Goal: Task Accomplishment & Management: Complete application form

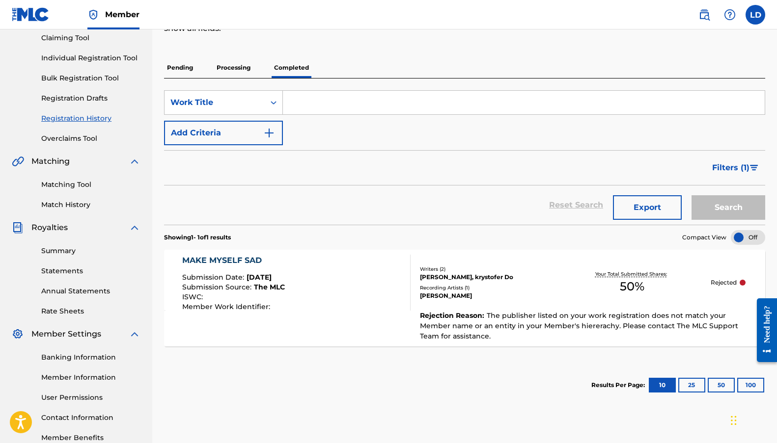
scroll to position [98, 0]
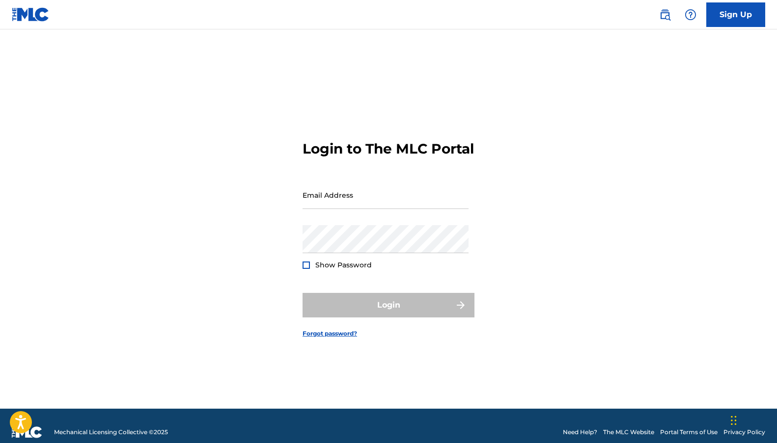
type input "[EMAIL_ADDRESS][DOMAIN_NAME]"
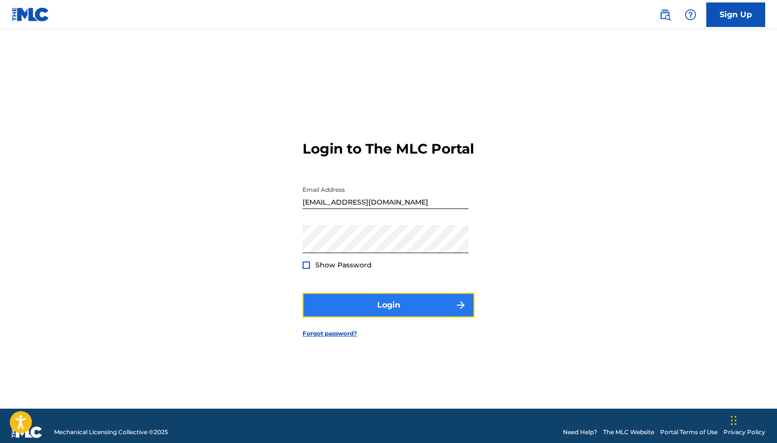
click at [372, 309] on button "Login" at bounding box center [389, 305] width 172 height 25
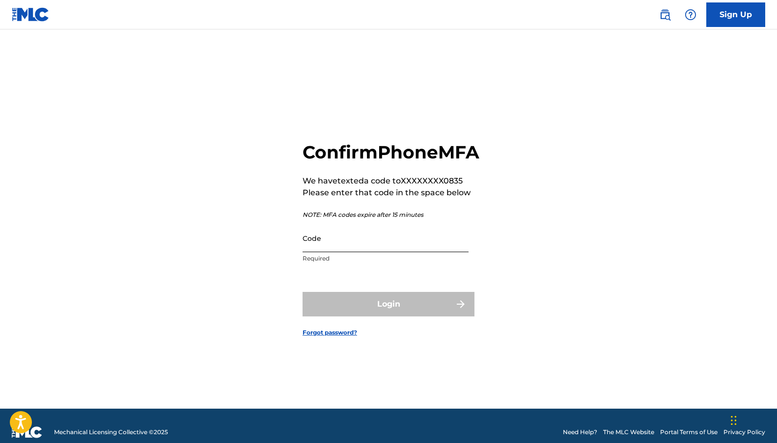
click at [347, 252] on input "Code" at bounding box center [386, 238] width 166 height 28
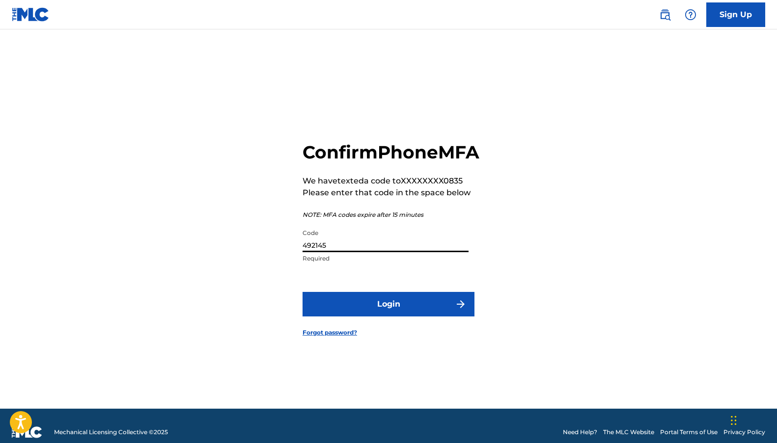
type input "492145"
click at [303, 292] on button "Login" at bounding box center [389, 304] width 172 height 25
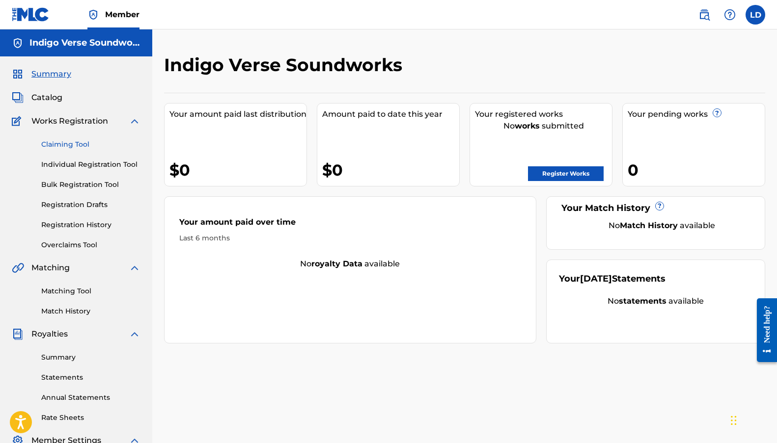
click at [58, 142] on link "Claiming Tool" at bounding box center [90, 144] width 99 height 10
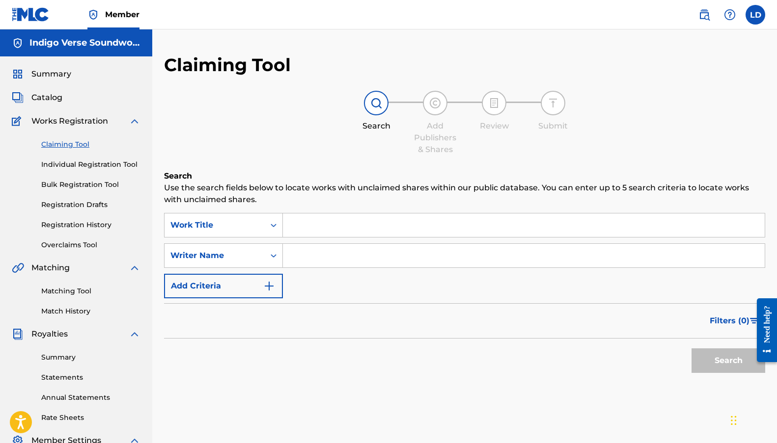
click at [58, 142] on link "Claiming Tool" at bounding box center [90, 144] width 99 height 10
click at [317, 234] on input "Search Form" at bounding box center [524, 226] width 482 height 24
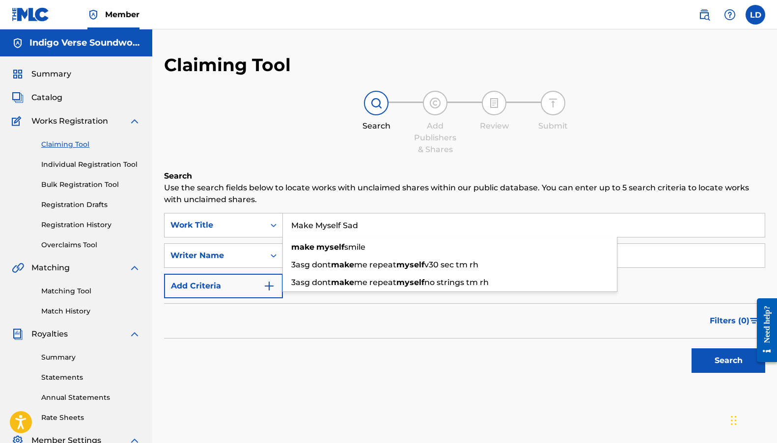
type input "Make Myself Sad"
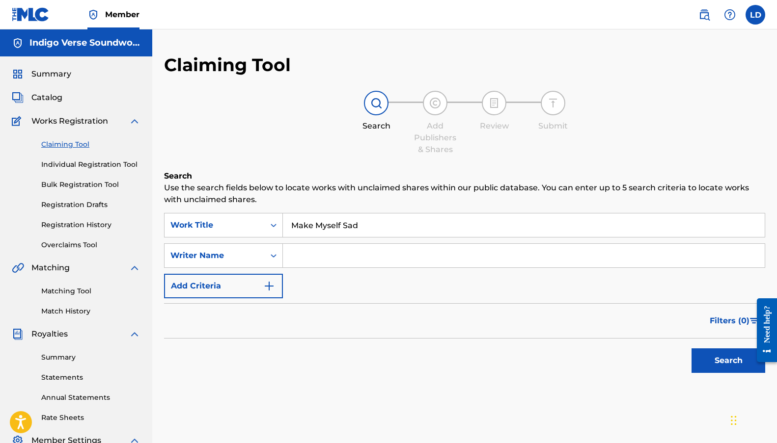
click at [691, 349] on button "Search" at bounding box center [728, 361] width 74 height 25
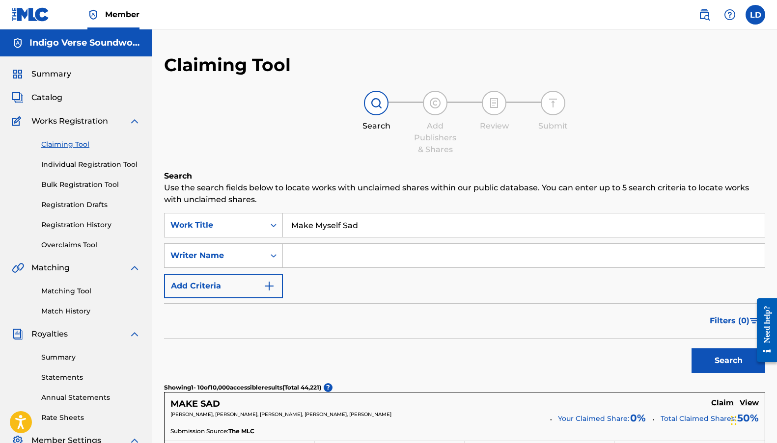
click at [372, 249] on input "Search Form" at bounding box center [524, 256] width 482 height 24
type input "Leanne Daniele"
click at [691, 349] on button "Search" at bounding box center [728, 361] width 74 height 25
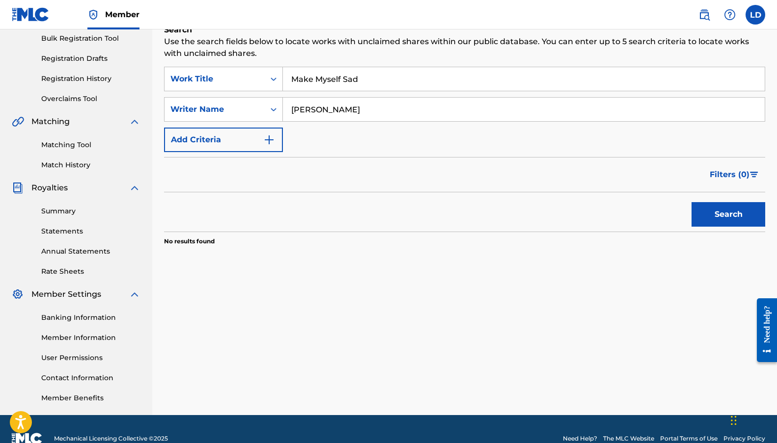
scroll to position [165, 0]
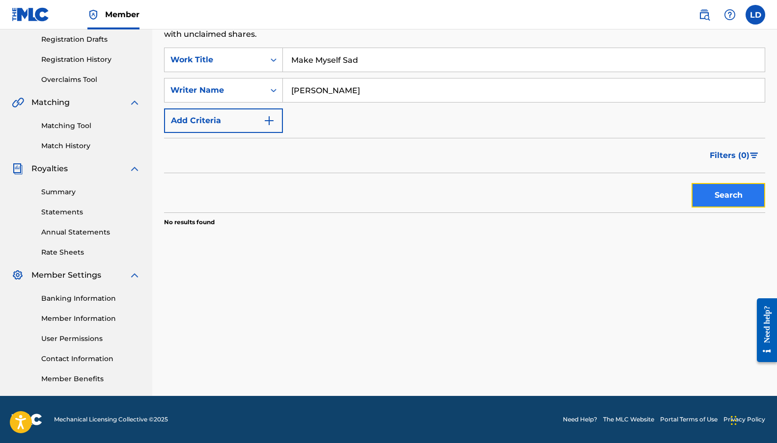
click at [709, 205] on button "Search" at bounding box center [728, 195] width 74 height 25
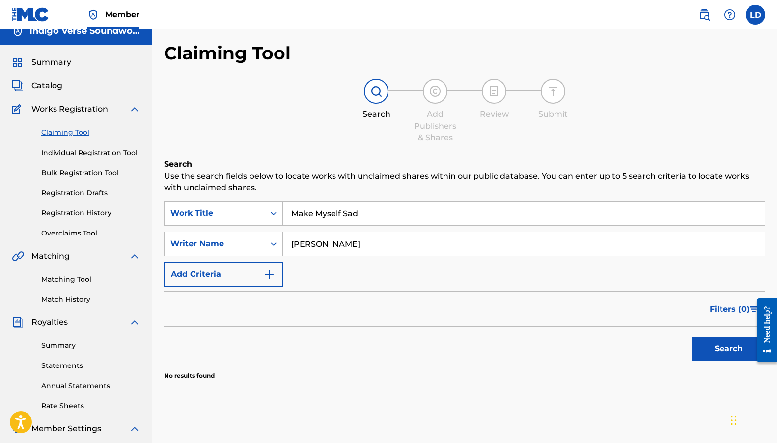
scroll to position [0, 0]
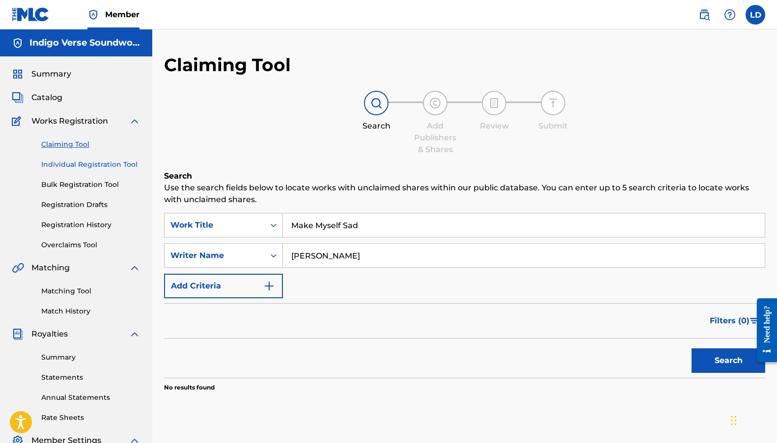
click at [100, 168] on link "Individual Registration Tool" at bounding box center [90, 165] width 99 height 10
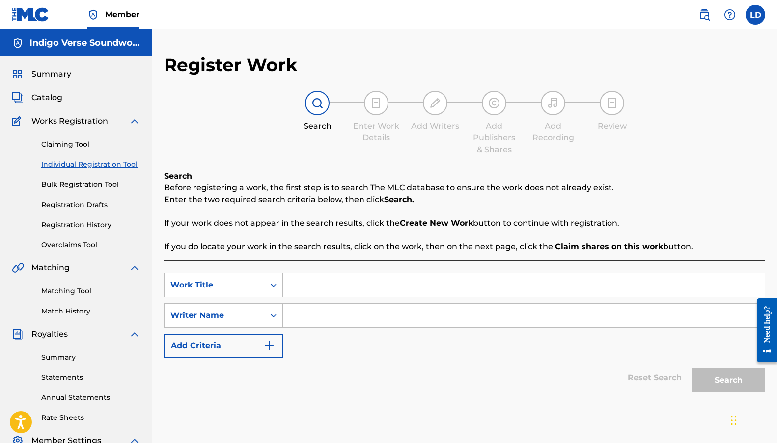
click at [331, 284] on input "Search Form" at bounding box center [524, 286] width 482 height 24
type input "Make Myself Sad"
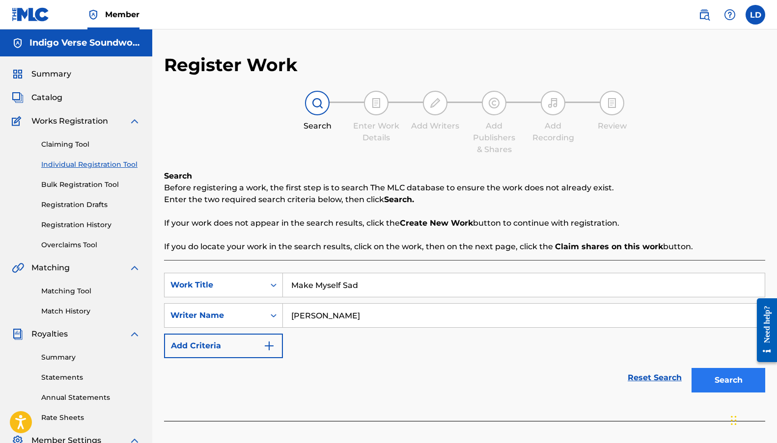
type input "Leanne Daniele"
click at [711, 387] on button "Search" at bounding box center [728, 380] width 74 height 25
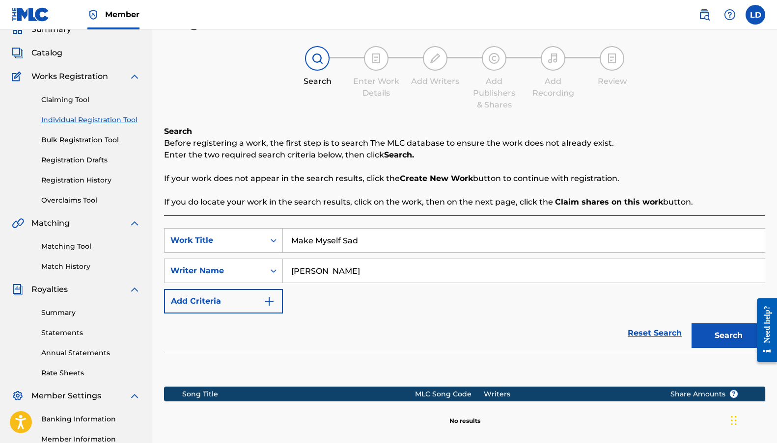
scroll to position [165, 0]
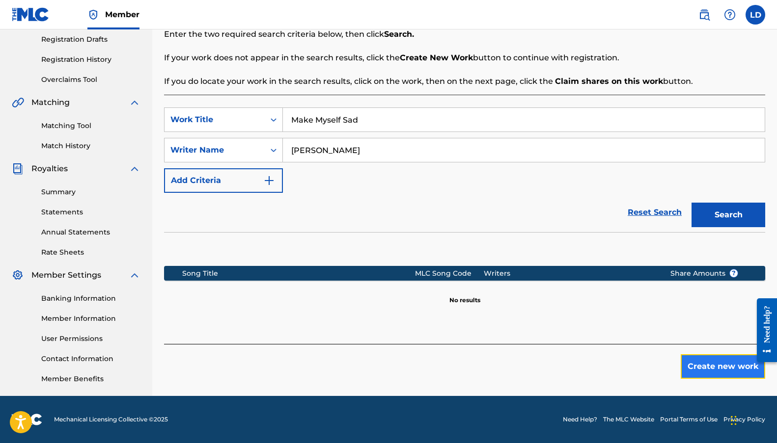
click at [706, 370] on button "Create new work" at bounding box center [723, 367] width 84 height 25
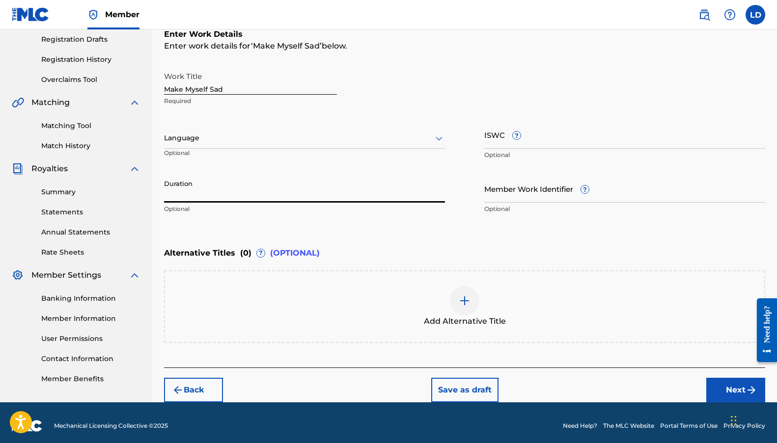
click at [213, 189] on input "Duration" at bounding box center [304, 189] width 281 height 28
type input "05:14"
click at [547, 142] on input "ISWC ?" at bounding box center [624, 135] width 281 height 28
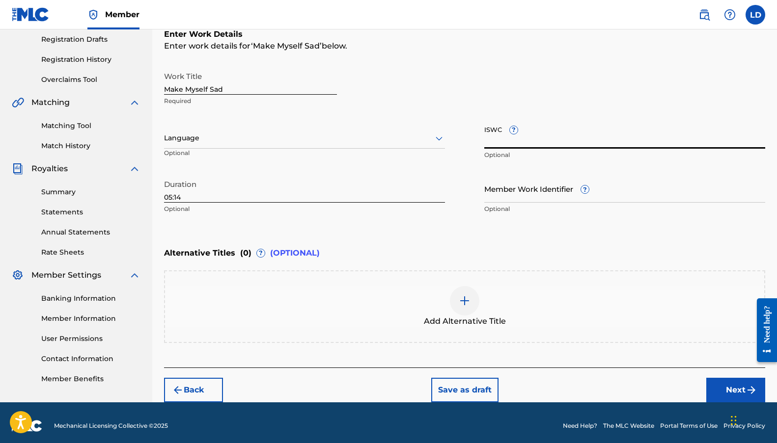
paste input "T3350504604"
type input "T3350504604"
click at [224, 134] on div at bounding box center [304, 138] width 281 height 12
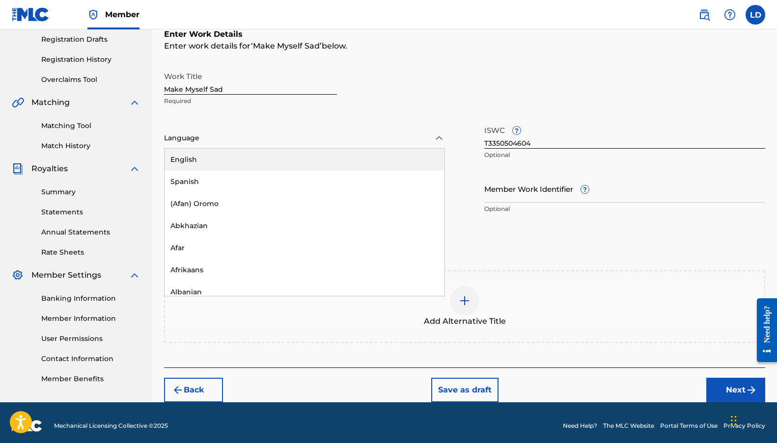
click at [221, 150] on div "English" at bounding box center [305, 160] width 280 height 22
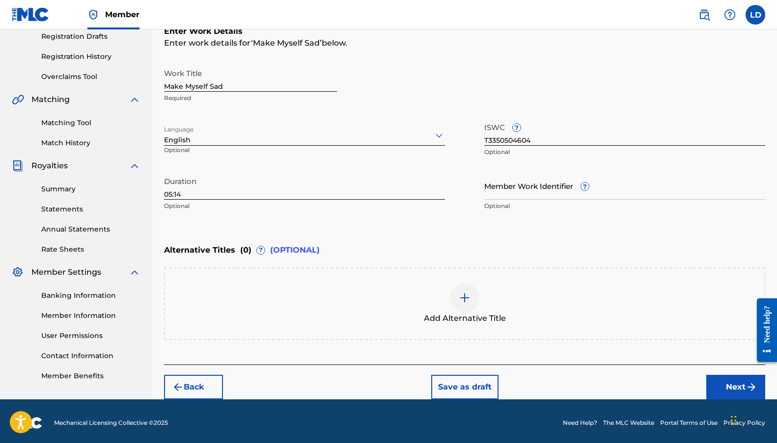
scroll to position [172, 0]
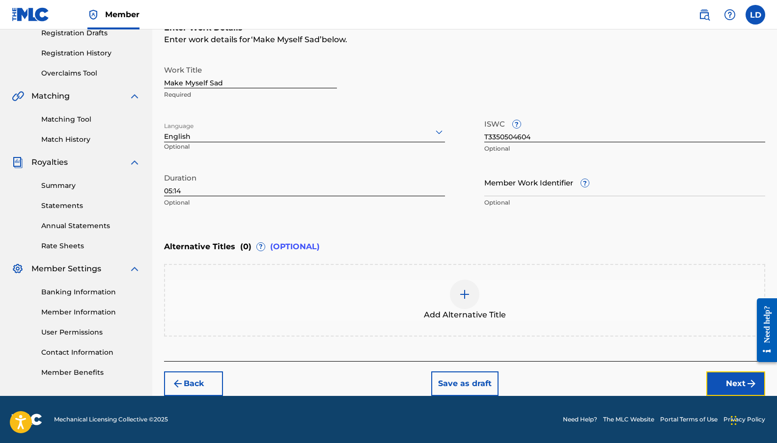
click at [745, 382] on img "submit" at bounding box center [751, 384] width 12 height 12
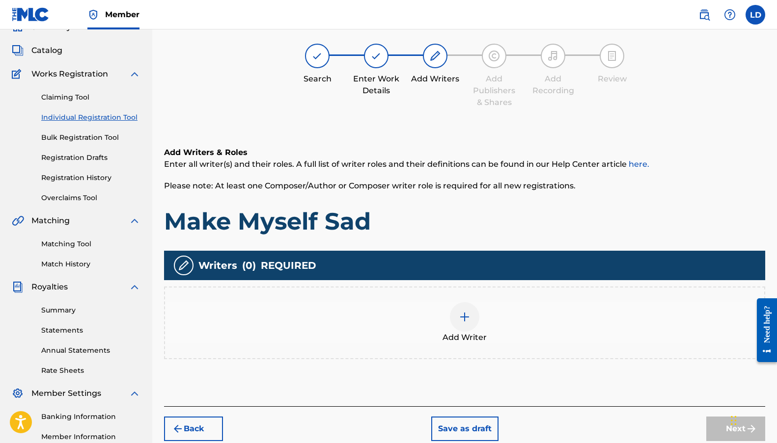
scroll to position [44, 0]
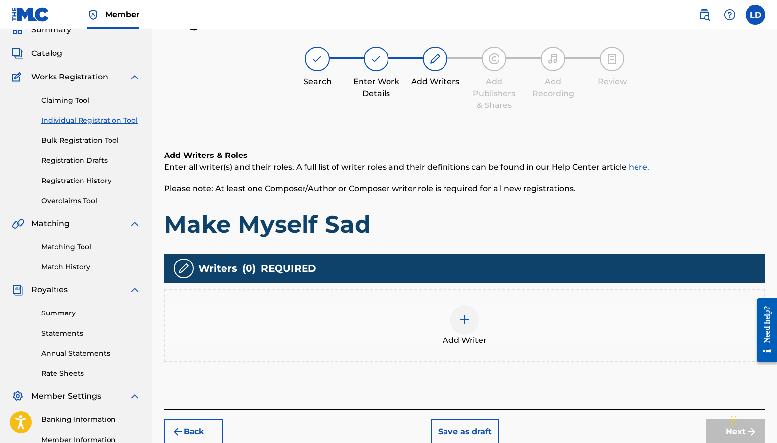
click at [492, 342] on div "Add Writer" at bounding box center [464, 325] width 599 height 41
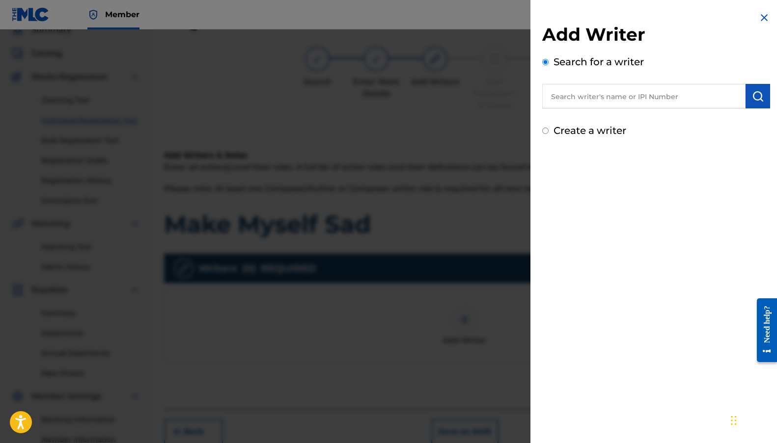
click at [615, 98] on input "text" at bounding box center [643, 96] width 203 height 25
paste input "01298110547"
type input "01298110547"
click at [760, 95] on img "submit" at bounding box center [758, 96] width 12 height 12
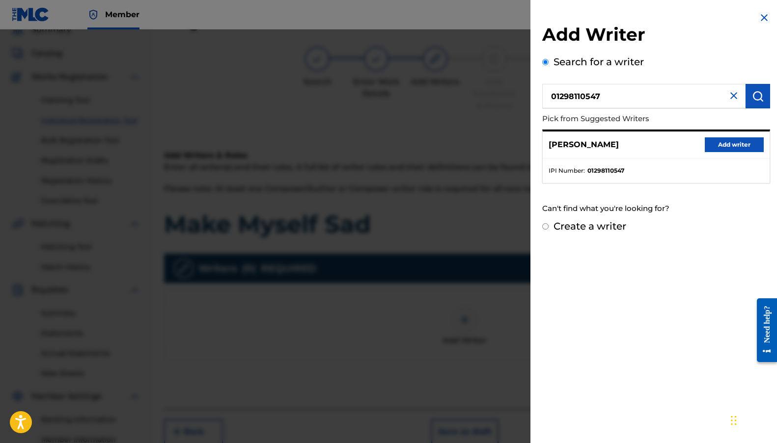
click at [595, 142] on p "LEANNE DANIELE" at bounding box center [584, 145] width 70 height 12
click at [714, 145] on button "Add writer" at bounding box center [734, 145] width 59 height 15
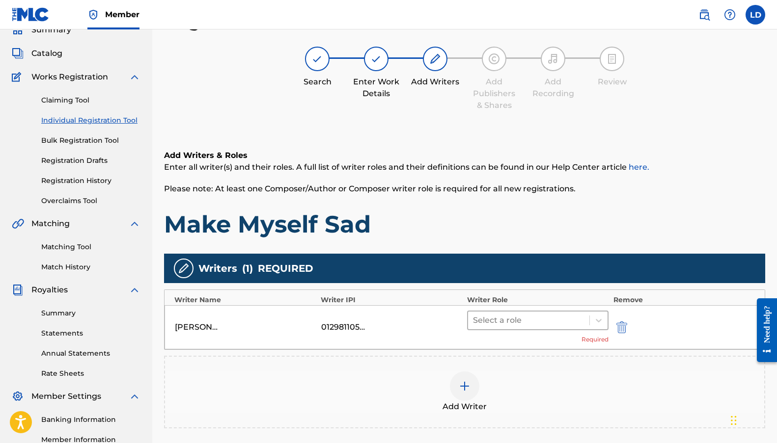
click at [493, 316] on div at bounding box center [528, 321] width 111 height 14
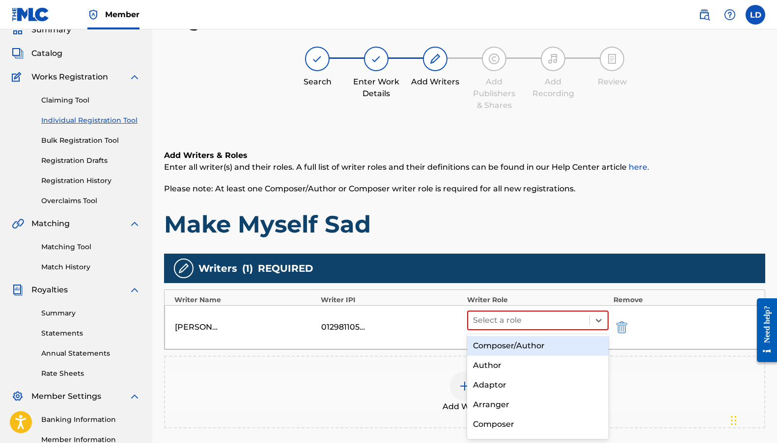
click at [496, 349] on div "Composer/Author" at bounding box center [537, 346] width 141 height 20
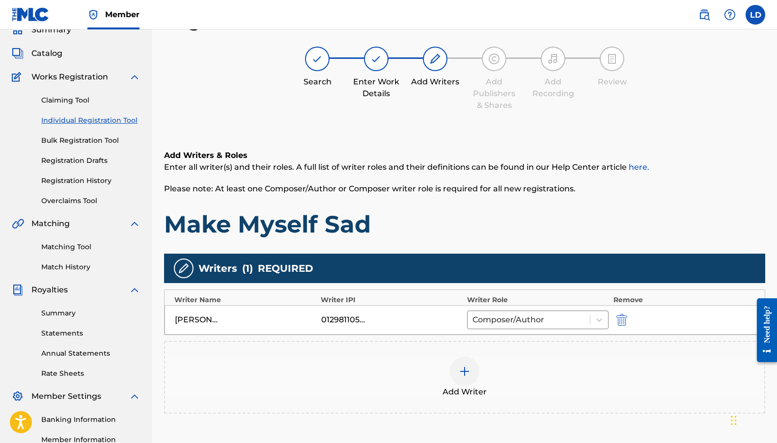
click at [469, 374] on img at bounding box center [465, 372] width 12 height 12
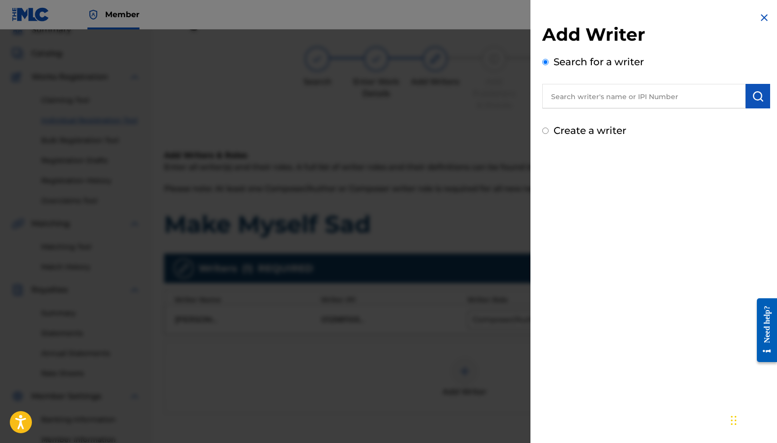
click at [692, 102] on input "text" at bounding box center [643, 96] width 203 height 25
paste input "01189446217"
type input "01189446217"
click at [745, 100] on button "submit" at bounding box center [757, 96] width 25 height 25
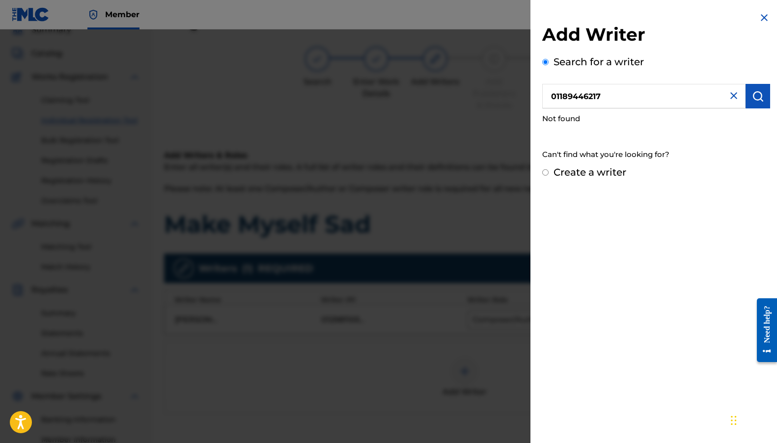
drag, startPoint x: 591, startPoint y: 179, endPoint x: 584, endPoint y: 171, distance: 10.4
click at [591, 180] on div "Add Writer Search for a writer 01189446217 Not found Can't find what you're loo…" at bounding box center [655, 96] width 251 height 192
click at [583, 170] on label "Create a writer" at bounding box center [589, 172] width 73 height 12
radio input "true"
click at [549, 170] on input "Create a writer" at bounding box center [545, 172] width 6 height 6
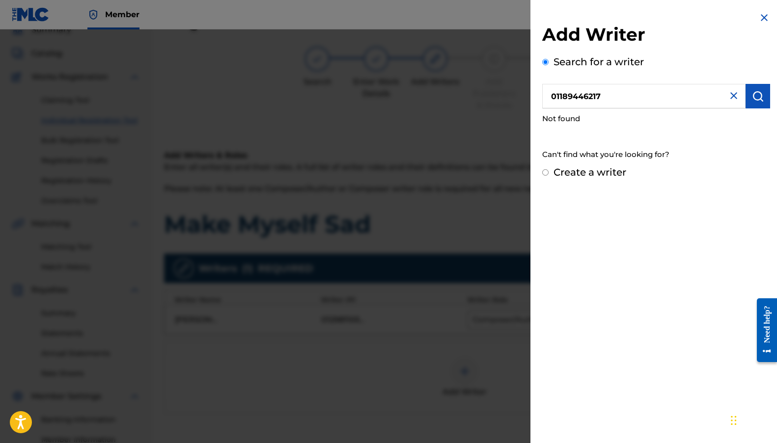
radio input "false"
radio input "true"
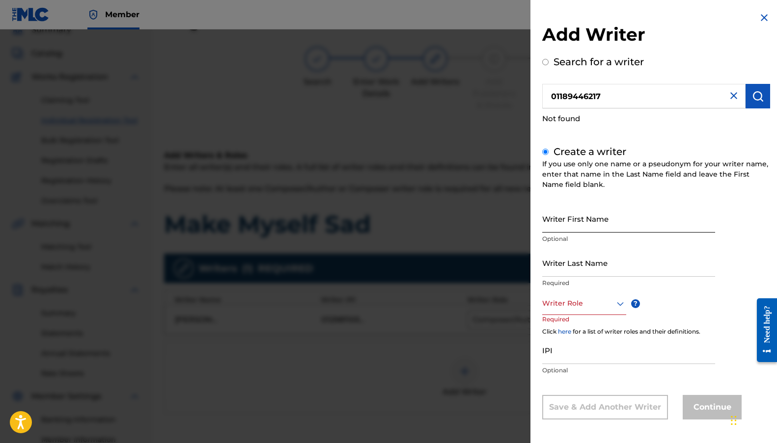
click at [573, 225] on input "Writer First Name" at bounding box center [628, 219] width 173 height 28
type input "Kystofer"
type input "Do"
click at [547, 224] on input "Kystofer" at bounding box center [628, 219] width 173 height 28
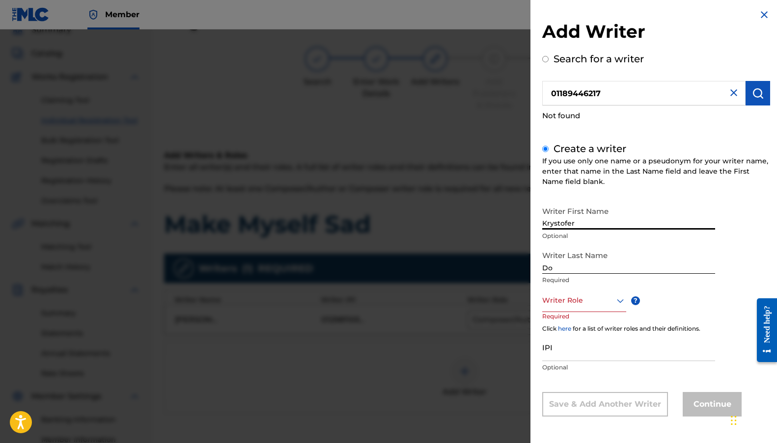
type input "Krystofer"
click at [581, 303] on div at bounding box center [584, 301] width 84 height 12
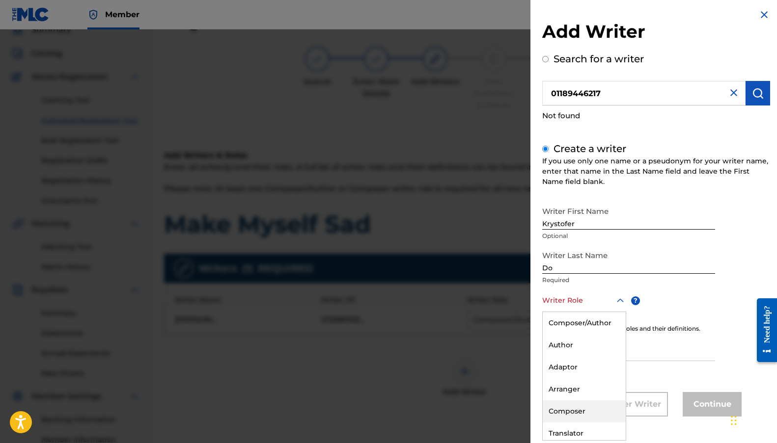
click at [569, 420] on div "Composer" at bounding box center [584, 412] width 83 height 22
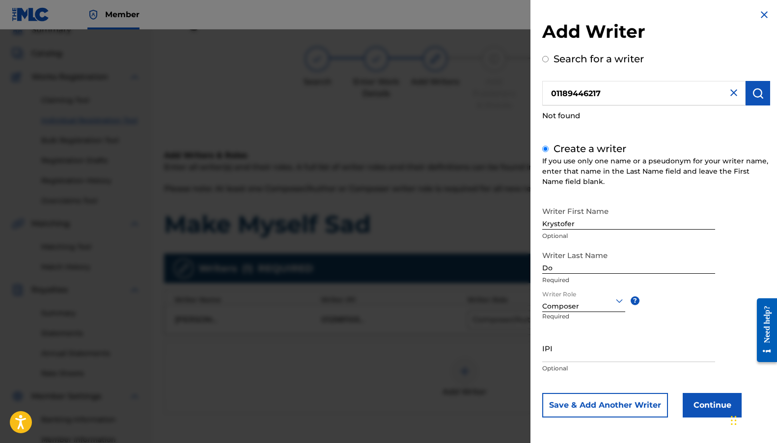
scroll to position [4, 0]
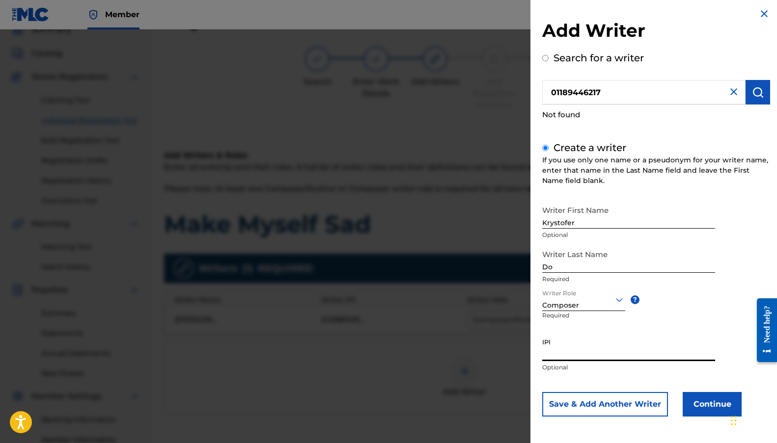
click at [586, 352] on input "IPI" at bounding box center [628, 347] width 173 height 28
paste input "01189446217"
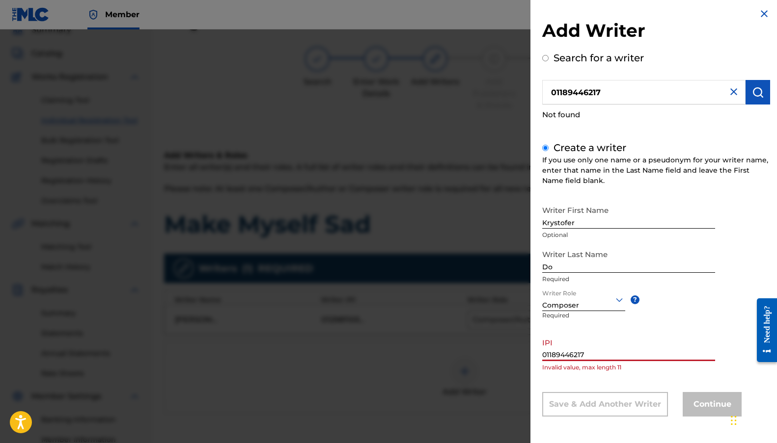
click at [553, 358] on input "01189446217" at bounding box center [628, 347] width 173 height 28
click at [598, 347] on input "01189446217" at bounding box center [628, 347] width 173 height 28
click at [543, 355] on input "01189446217" at bounding box center [628, 347] width 173 height 28
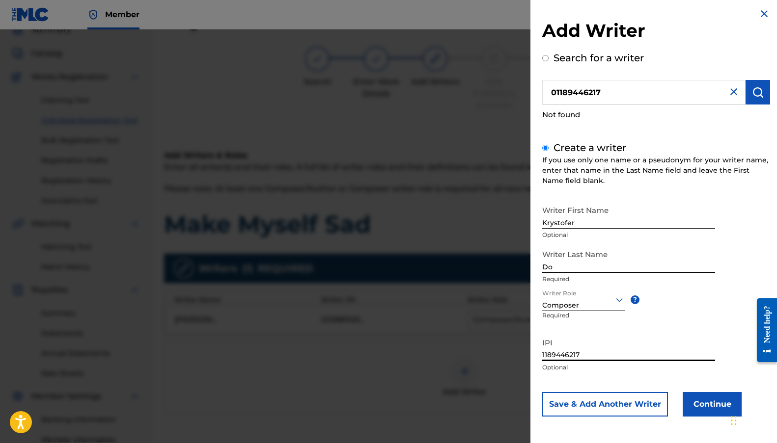
click at [591, 351] on input "1189446217" at bounding box center [628, 347] width 173 height 28
click at [586, 358] on input "1189446217" at bounding box center [628, 347] width 173 height 28
paste input "0"
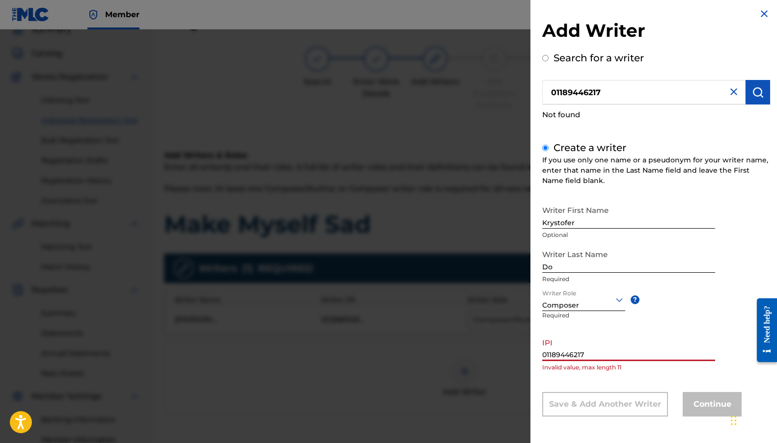
click at [610, 357] on input "01189446217" at bounding box center [628, 347] width 173 height 28
click at [549, 353] on input "01189446217" at bounding box center [628, 347] width 173 height 28
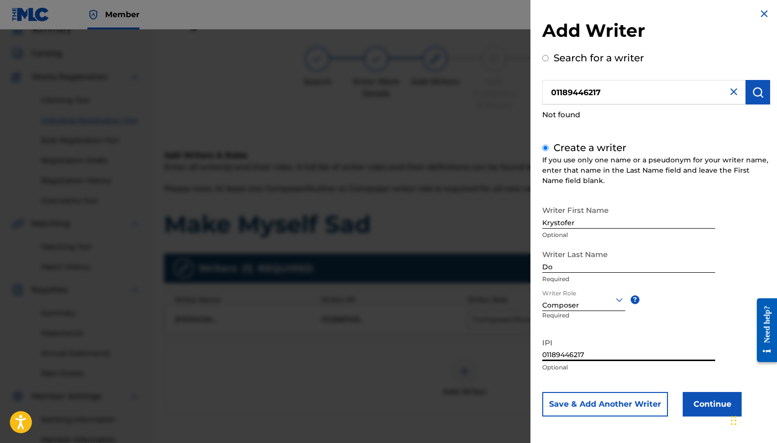
click at [605, 356] on input "01189446217" at bounding box center [628, 347] width 173 height 28
type input "01189446217"
click at [714, 400] on button "Continue" at bounding box center [712, 404] width 59 height 25
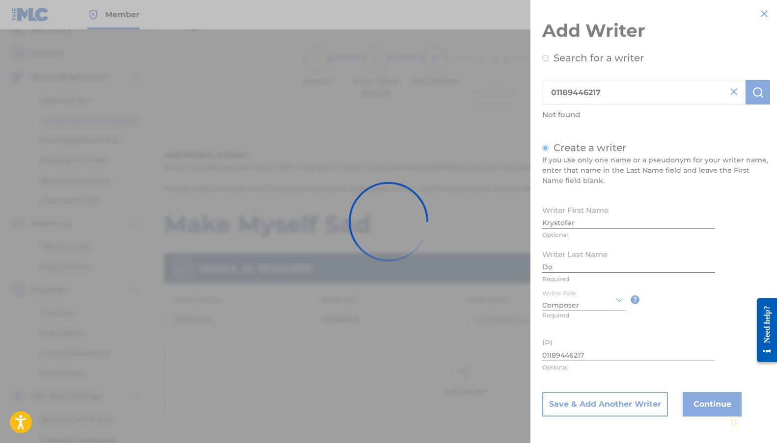
scroll to position [0, 0]
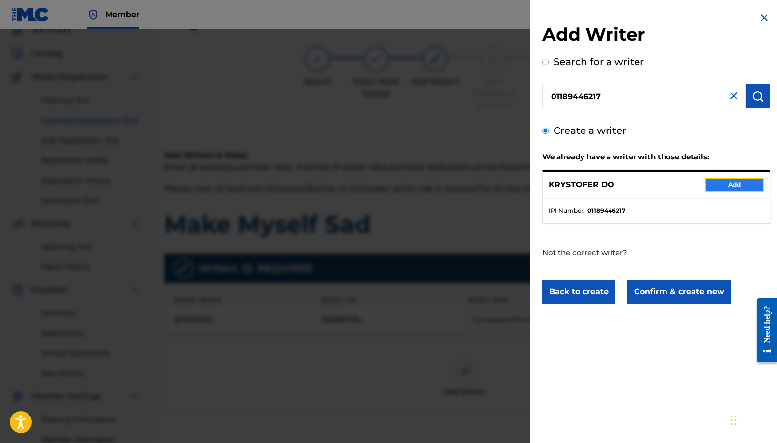
click at [740, 179] on button "Add" at bounding box center [734, 185] width 59 height 15
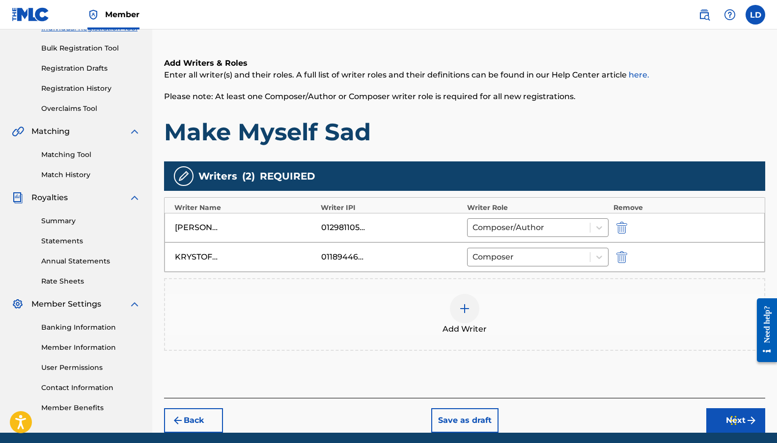
scroll to position [173, 0]
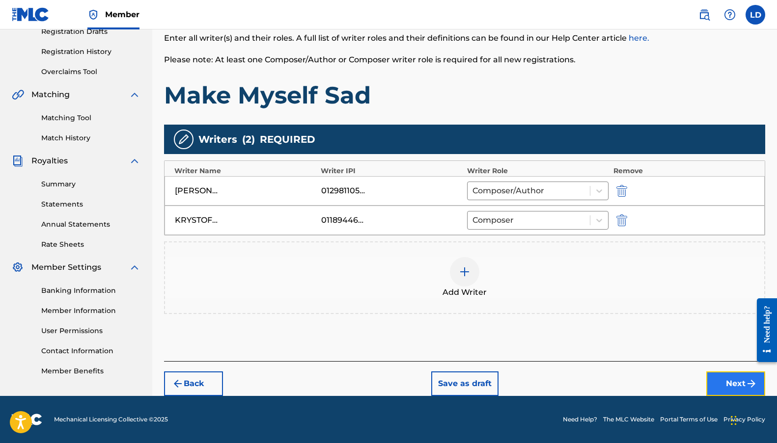
click at [736, 379] on button "Next" at bounding box center [735, 384] width 59 height 25
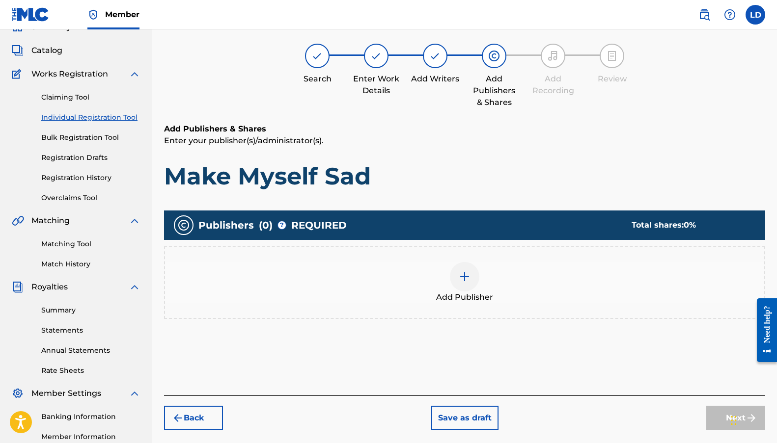
scroll to position [44, 0]
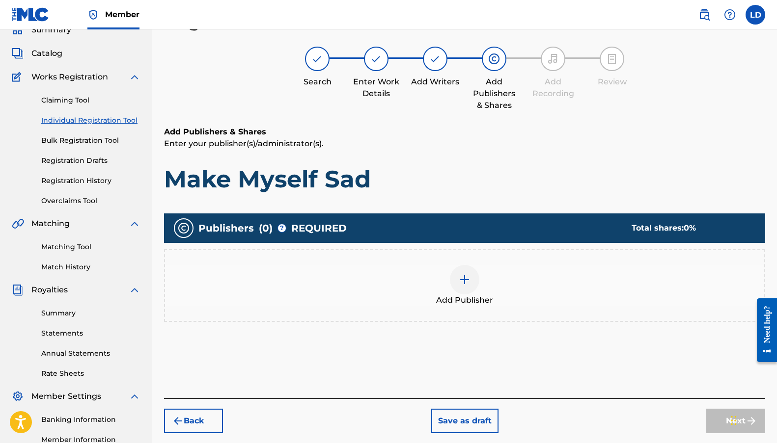
click at [457, 284] on div at bounding box center [464, 279] width 29 height 29
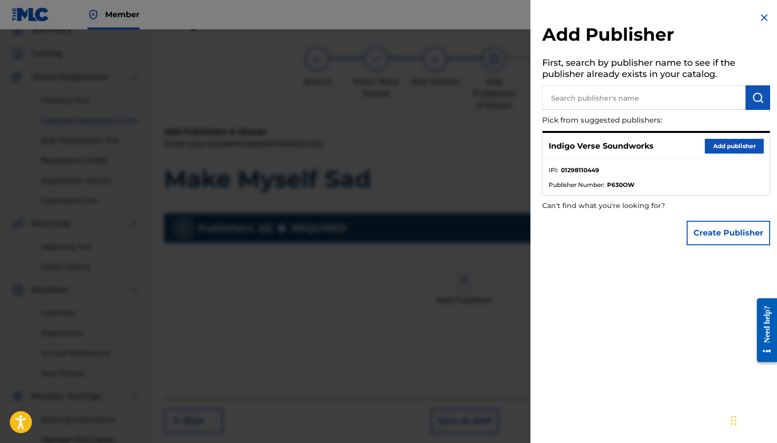
click at [647, 89] on input "text" at bounding box center [643, 97] width 203 height 25
click at [734, 143] on button "Add publisher" at bounding box center [734, 146] width 59 height 15
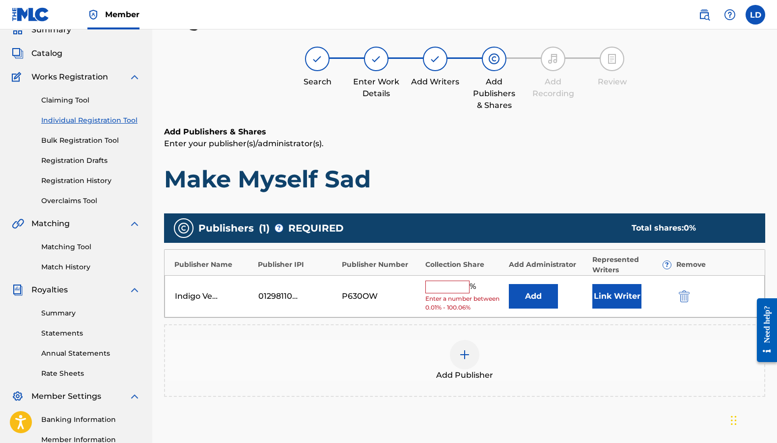
click at [434, 288] on input "text" at bounding box center [447, 287] width 44 height 13
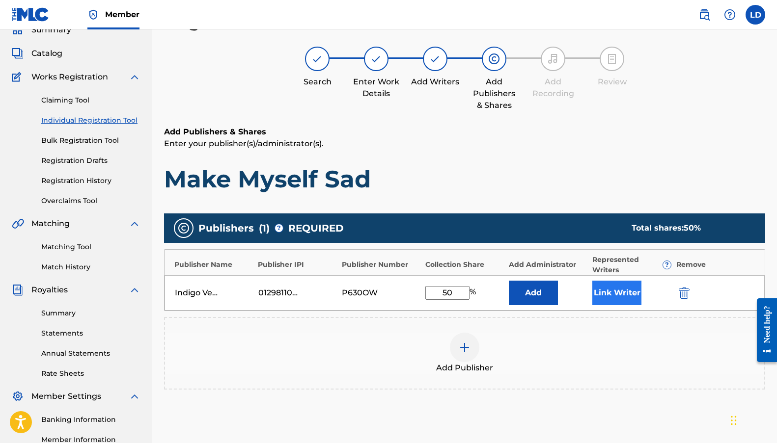
type input "50"
click at [606, 299] on button "Link Writer" at bounding box center [616, 293] width 49 height 25
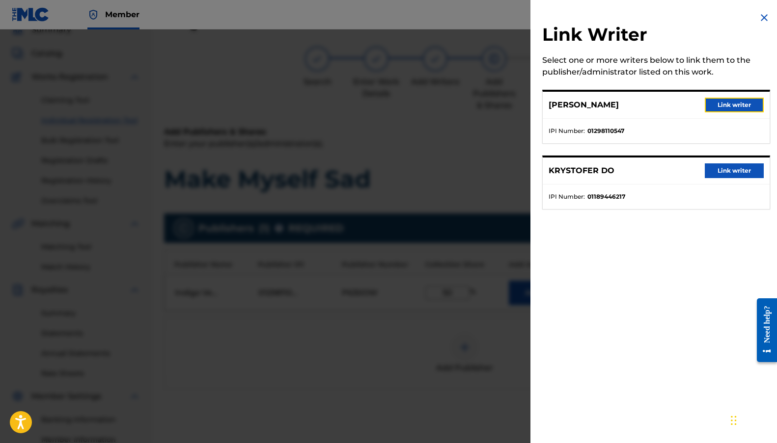
click at [722, 99] on button "Link writer" at bounding box center [734, 105] width 59 height 15
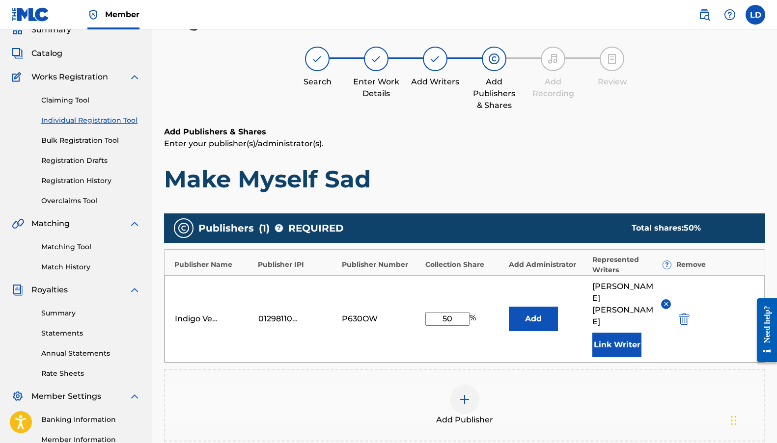
click at [462, 394] on img at bounding box center [465, 400] width 12 height 12
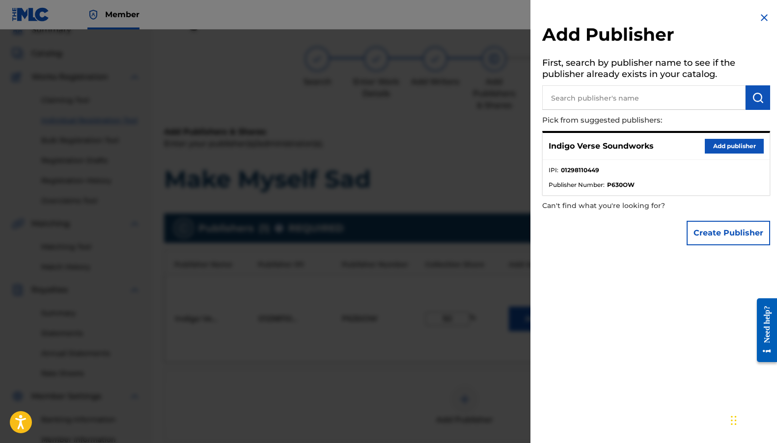
click at [594, 95] on input "text" at bounding box center [643, 97] width 203 height 25
type input "kskd"
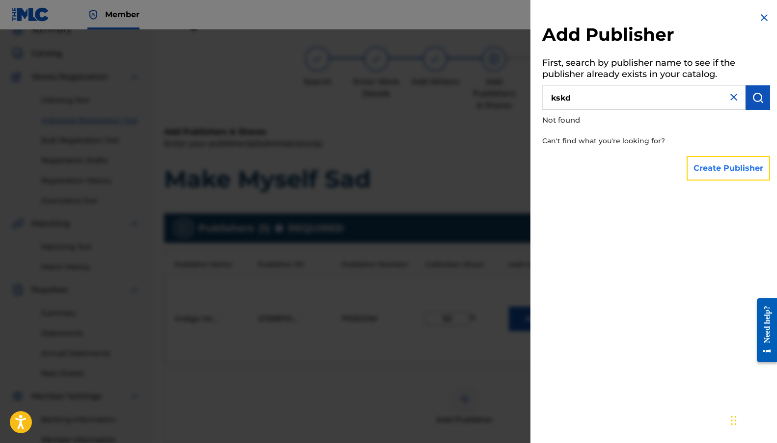
click at [709, 173] on button "Create Publisher" at bounding box center [728, 168] width 83 height 25
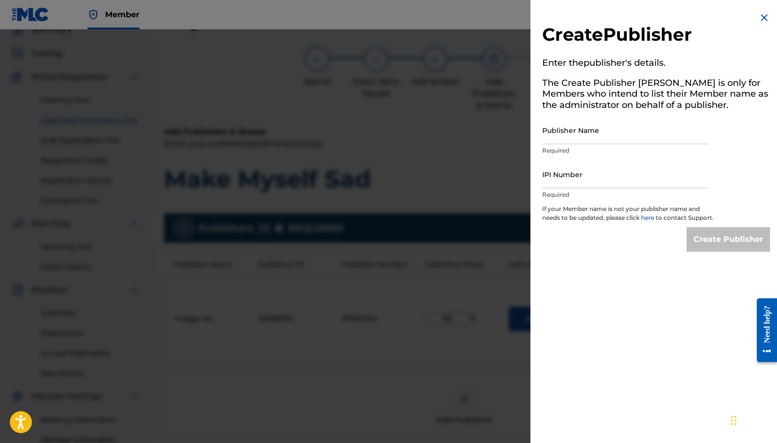
click at [764, 20] on img at bounding box center [764, 18] width 12 height 12
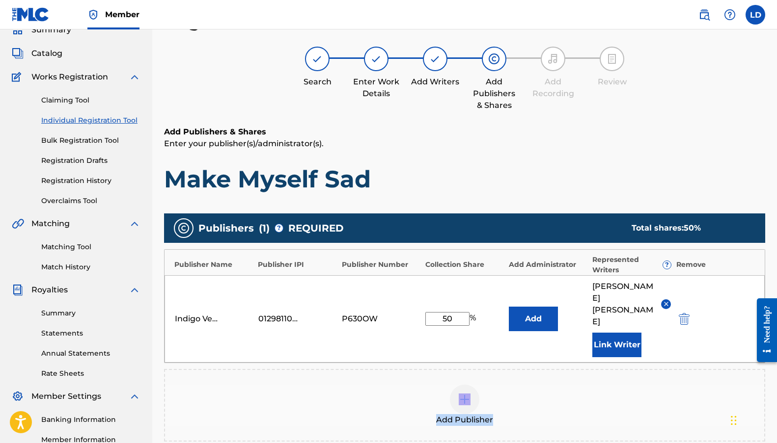
drag, startPoint x: 470, startPoint y: 383, endPoint x: 623, endPoint y: 384, distance: 152.2
click at [623, 385] on div "Add Publisher" at bounding box center [464, 405] width 599 height 41
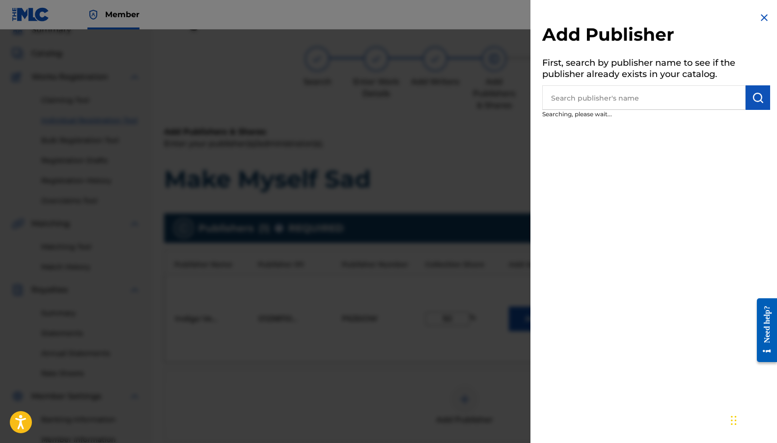
click at [619, 384] on div "Add Publisher First, search by publisher name to see if the publisher already e…" at bounding box center [655, 221] width 251 height 443
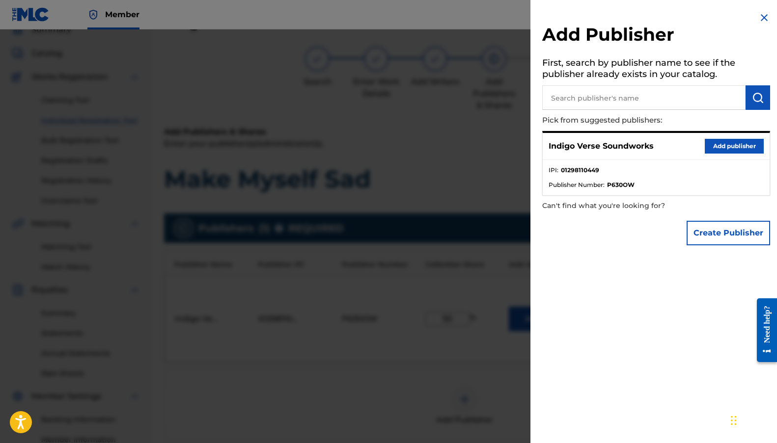
click at [758, 14] on img at bounding box center [764, 18] width 12 height 12
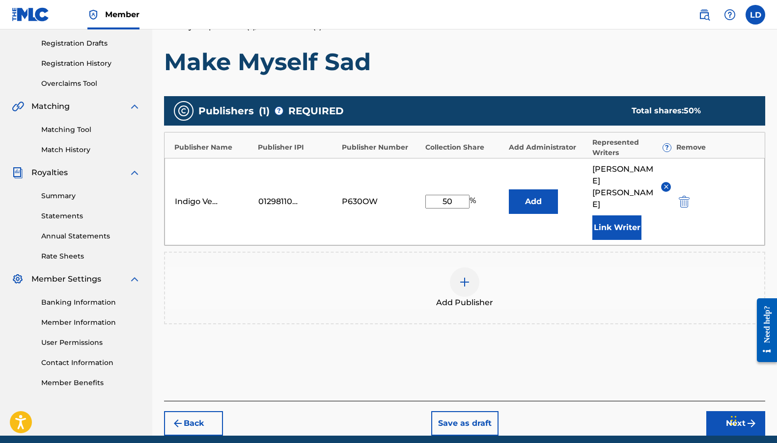
scroll to position [178, 0]
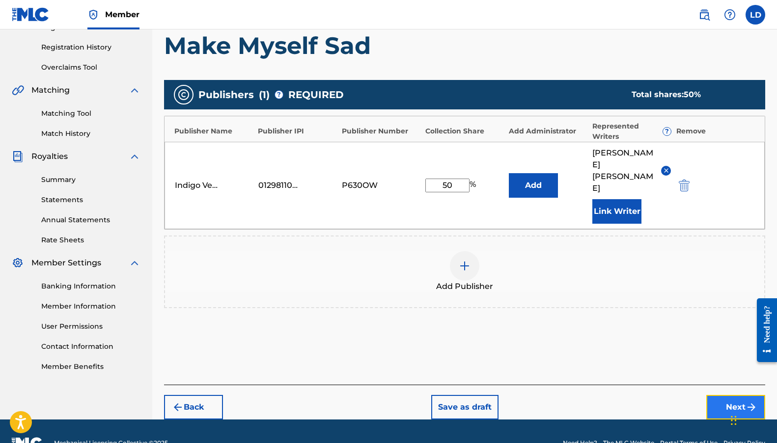
click at [732, 395] on button "Next" at bounding box center [735, 407] width 59 height 25
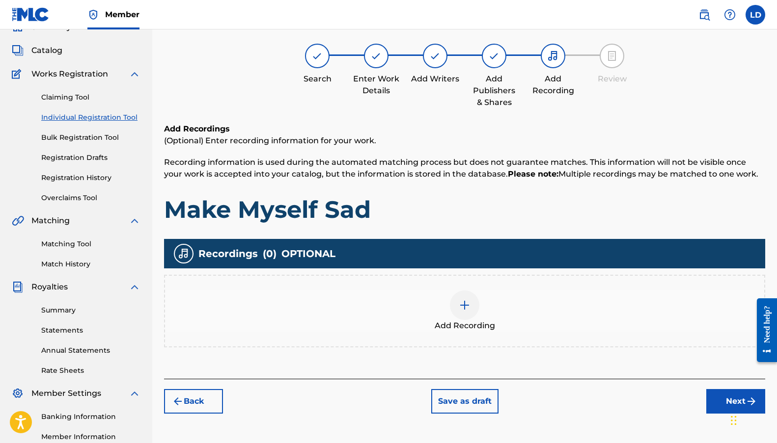
scroll to position [44, 0]
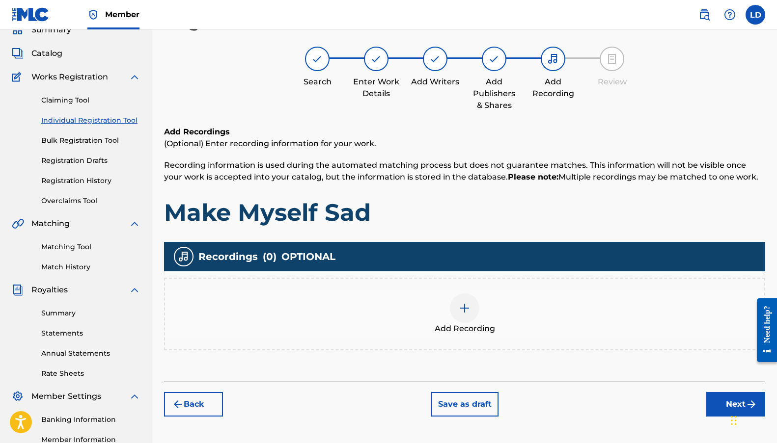
click at [447, 306] on div "Add Recording" at bounding box center [464, 314] width 599 height 41
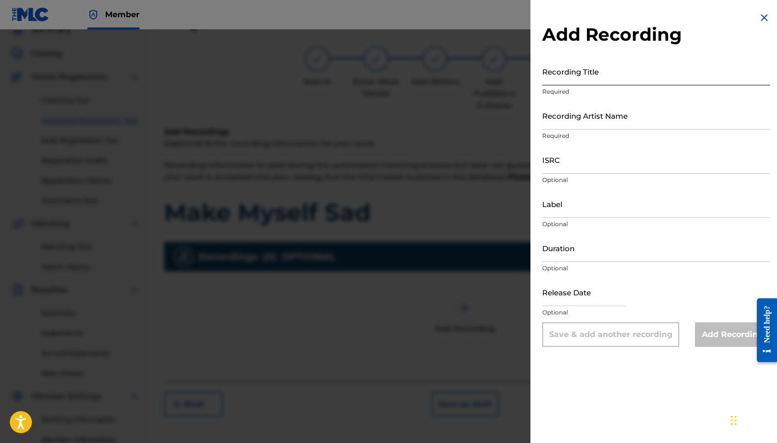
click at [581, 78] on input "Recording Title" at bounding box center [656, 71] width 228 height 28
type input "Make Myself Sad"
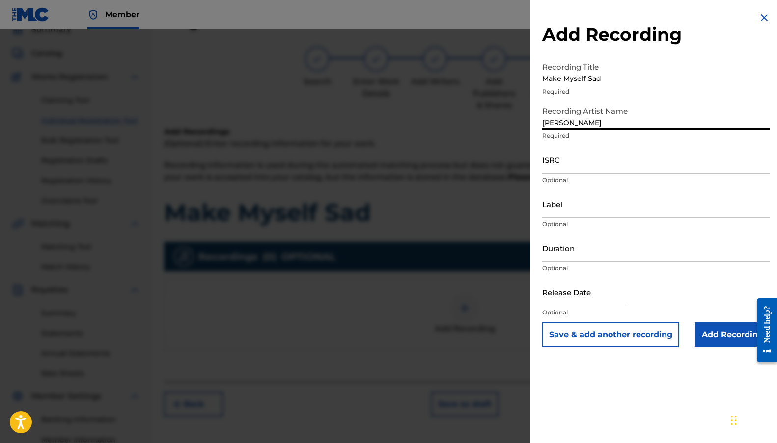
type input "Elle Indigo"
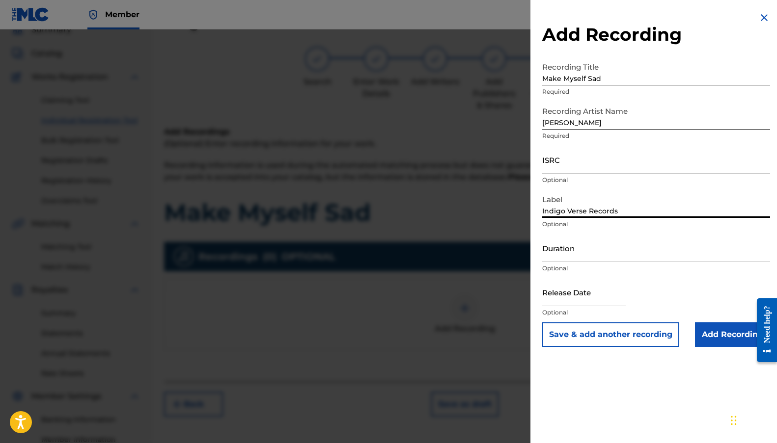
type input "Indigo Verse Records"
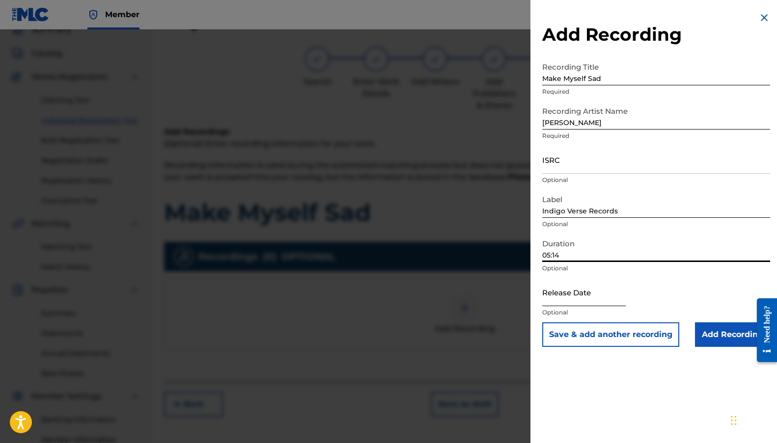
type input "05:14"
click at [593, 297] on input "text" at bounding box center [583, 292] width 83 height 28
select select "8"
select select "2025"
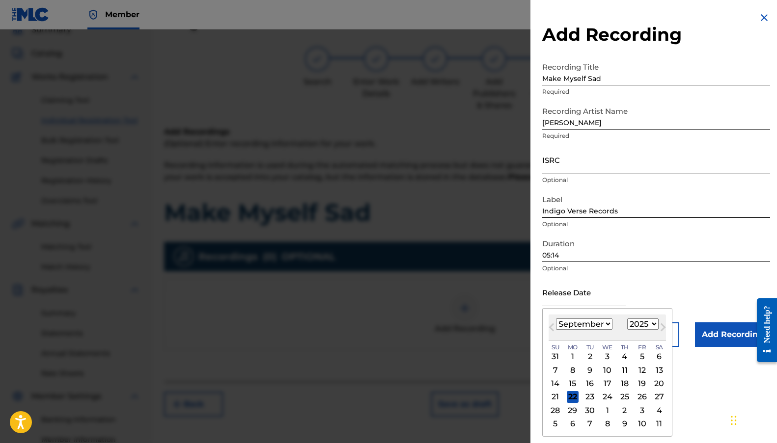
click at [644, 395] on div "26" at bounding box center [642, 397] width 12 height 12
type input "September 26 2025"
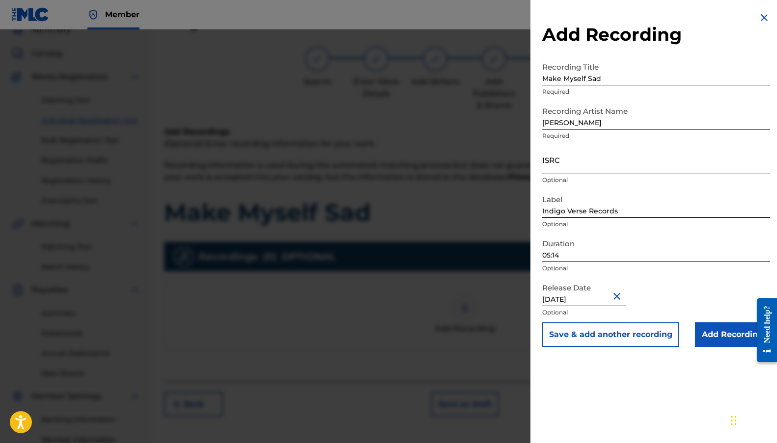
select select "8"
select select "2025"
click at [566, 158] on input "ISRC" at bounding box center [656, 160] width 228 height 28
paste input "QZZ7S2584371"
type input "QZZ7S2584371"
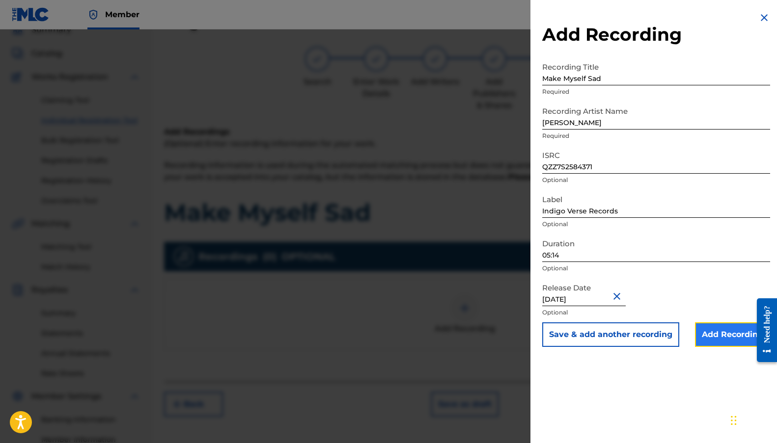
click at [725, 331] on input "Add Recording" at bounding box center [732, 335] width 75 height 25
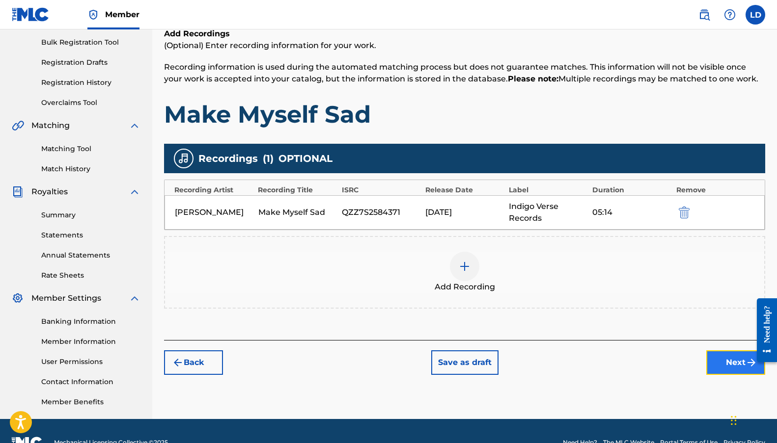
click at [718, 366] on button "Next" at bounding box center [735, 363] width 59 height 25
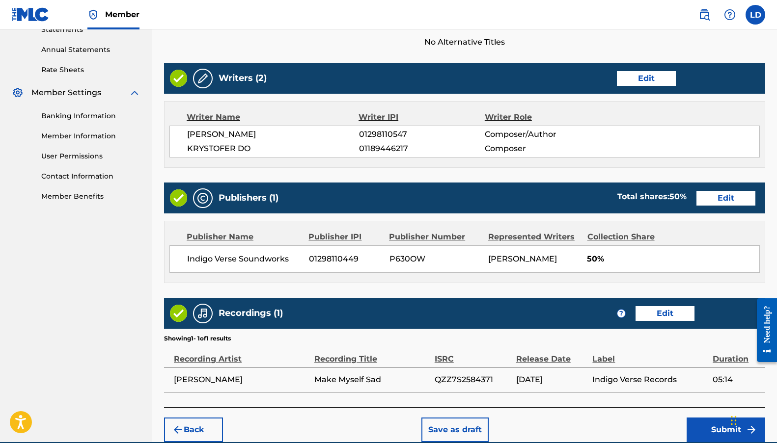
scroll to position [388, 0]
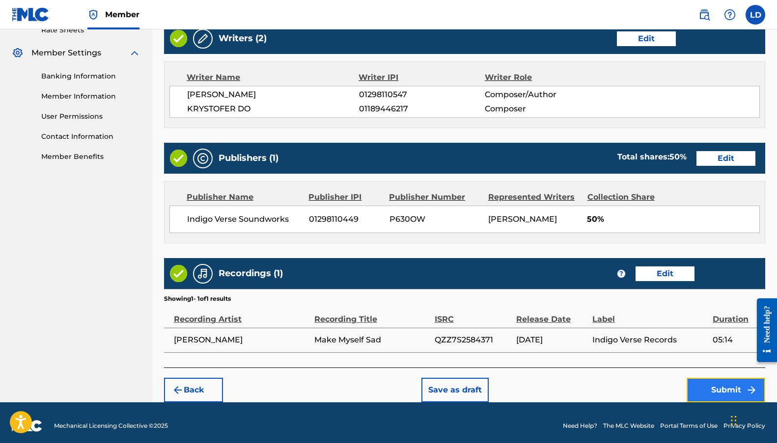
click at [710, 389] on button "Submit" at bounding box center [726, 390] width 79 height 25
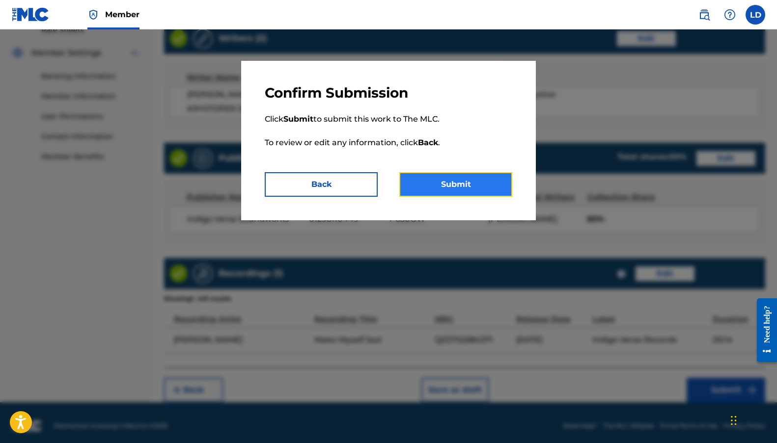
click at [460, 181] on button "Submit" at bounding box center [455, 184] width 113 height 25
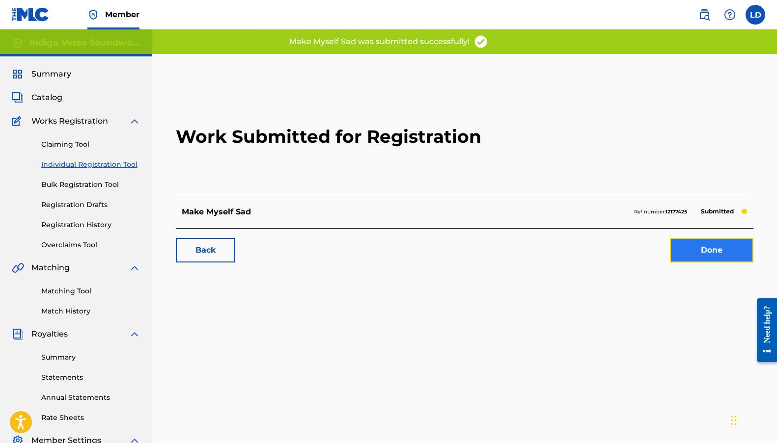
click at [691, 248] on link "Done" at bounding box center [711, 250] width 83 height 25
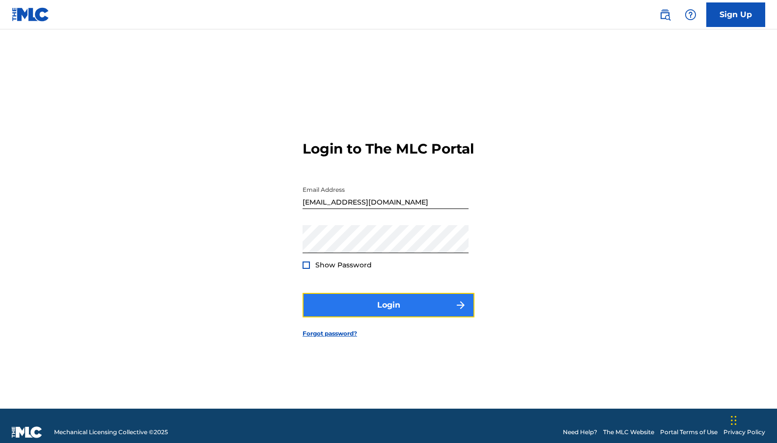
click at [348, 318] on button "Login" at bounding box center [389, 305] width 172 height 25
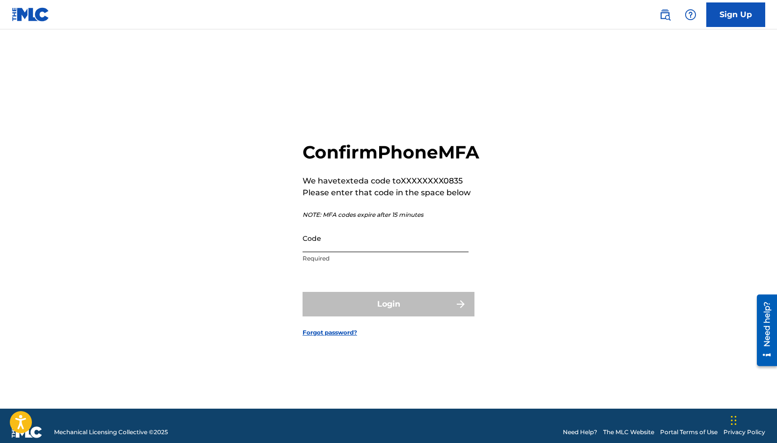
click at [318, 252] on input "Code" at bounding box center [386, 238] width 166 height 28
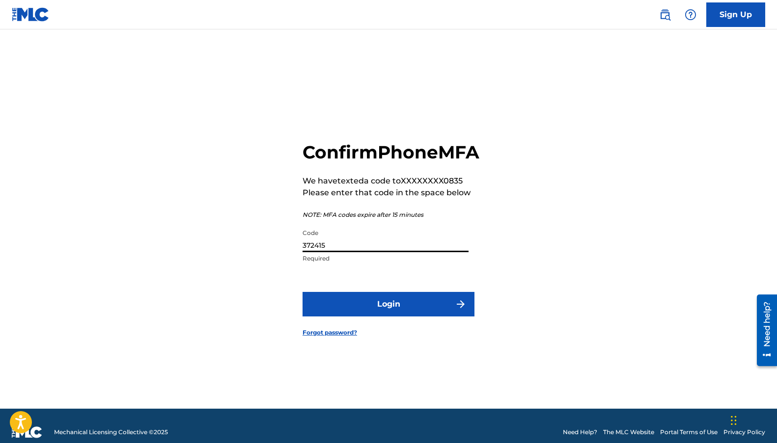
type input "372415"
click at [303, 292] on button "Login" at bounding box center [389, 304] width 172 height 25
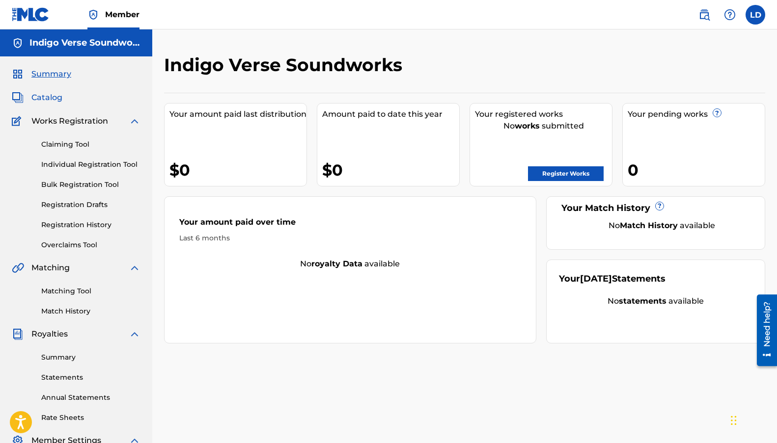
click at [54, 92] on span "Catalog" at bounding box center [46, 98] width 31 height 12
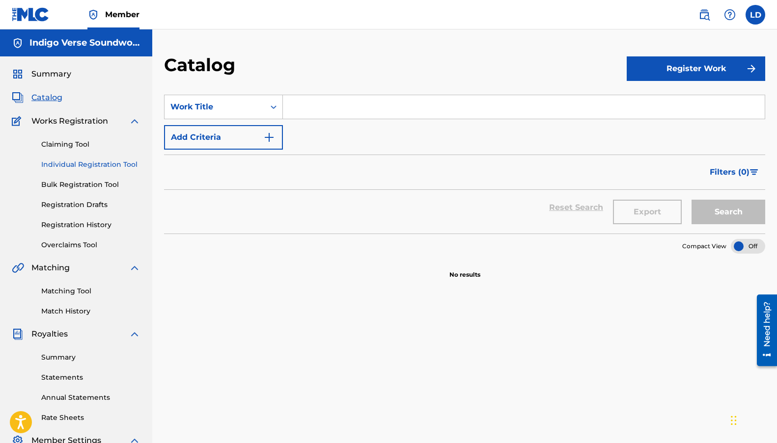
click at [71, 162] on link "Individual Registration Tool" at bounding box center [90, 165] width 99 height 10
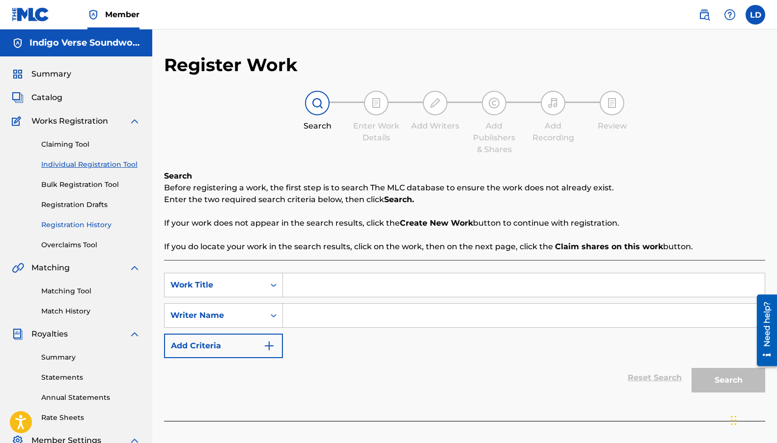
click at [77, 220] on link "Registration History" at bounding box center [90, 225] width 99 height 10
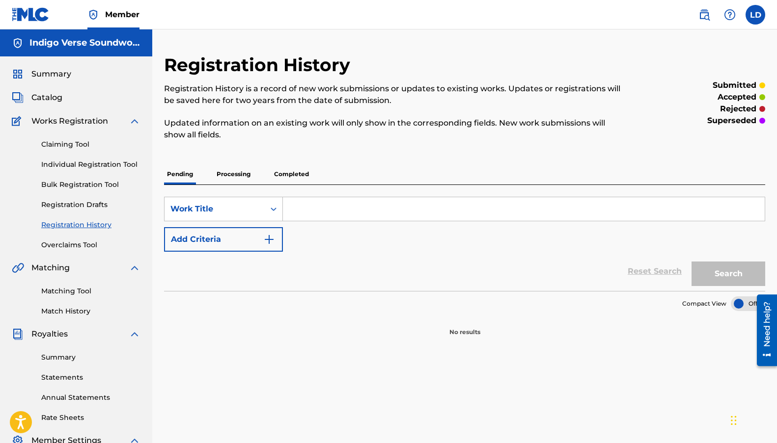
click at [228, 172] on p "Processing" at bounding box center [234, 174] width 40 height 21
click at [291, 172] on p "Completed" at bounding box center [291, 174] width 41 height 21
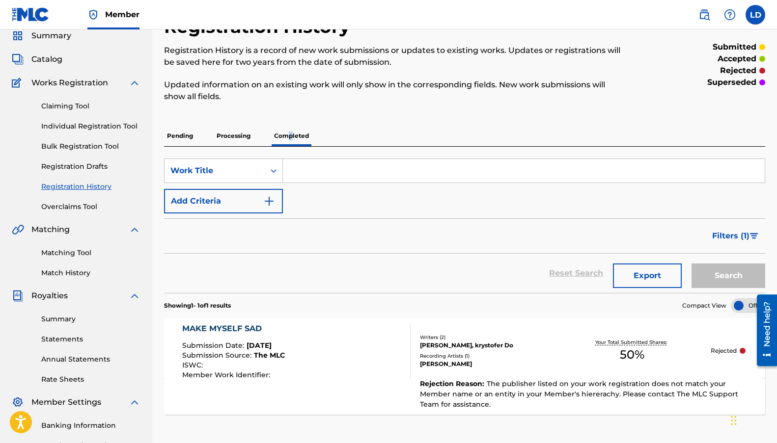
scroll to position [165, 0]
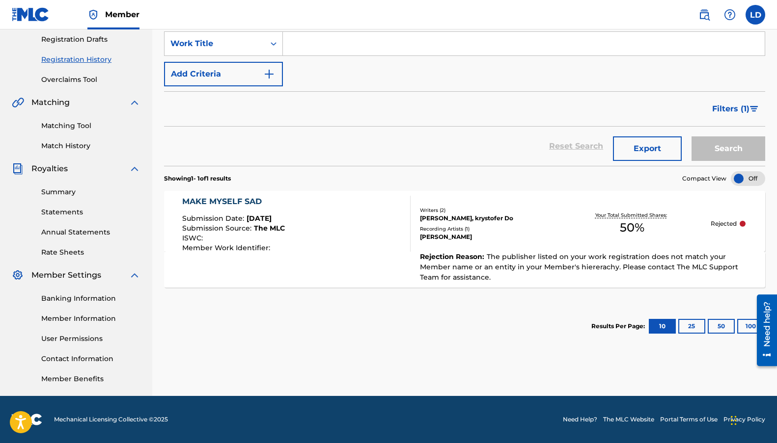
click at [511, 233] on div "Elle Indigo" at bounding box center [487, 237] width 134 height 9
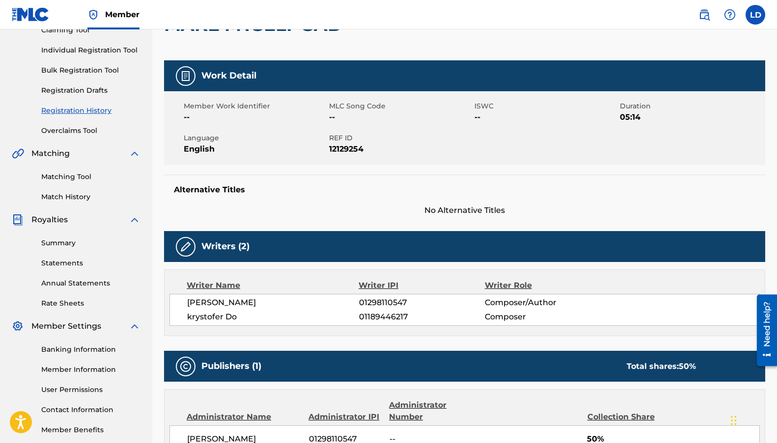
scroll to position [295, 0]
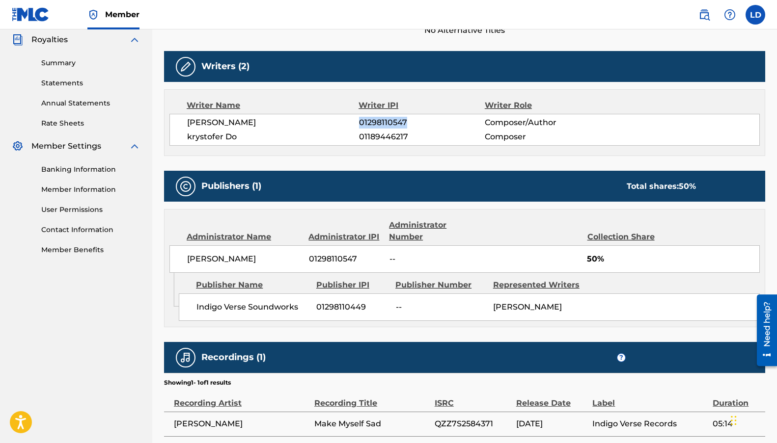
drag, startPoint x: 426, startPoint y: 120, endPoint x: 359, endPoint y: 119, distance: 66.8
click at [359, 119] on span "01298110547" at bounding box center [422, 123] width 126 height 12
copy span "01298110547"
drag, startPoint x: 416, startPoint y: 137, endPoint x: 351, endPoint y: 137, distance: 64.8
click at [351, 137] on div "krystofer Do 01189446217 Composer" at bounding box center [473, 137] width 572 height 12
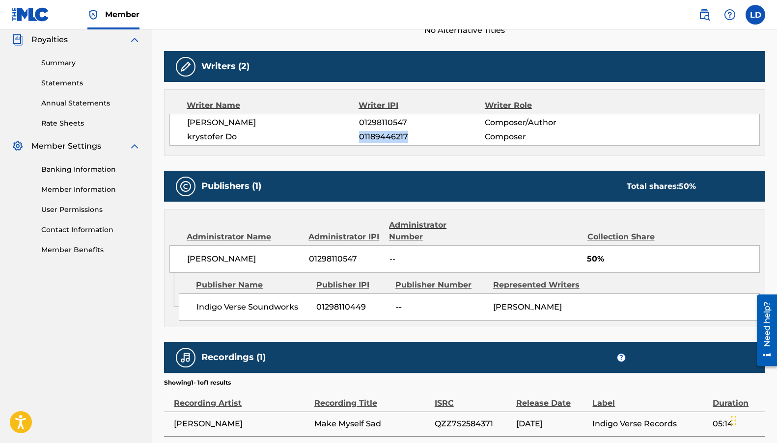
copy div "01189446217"
click at [403, 140] on span "01189446217" at bounding box center [422, 137] width 126 height 12
drag, startPoint x: 405, startPoint y: 139, endPoint x: 350, endPoint y: 139, distance: 55.0
click at [350, 139] on div "krystofer Do 01189446217 Composer" at bounding box center [473, 137] width 572 height 12
copy div "01189446217"
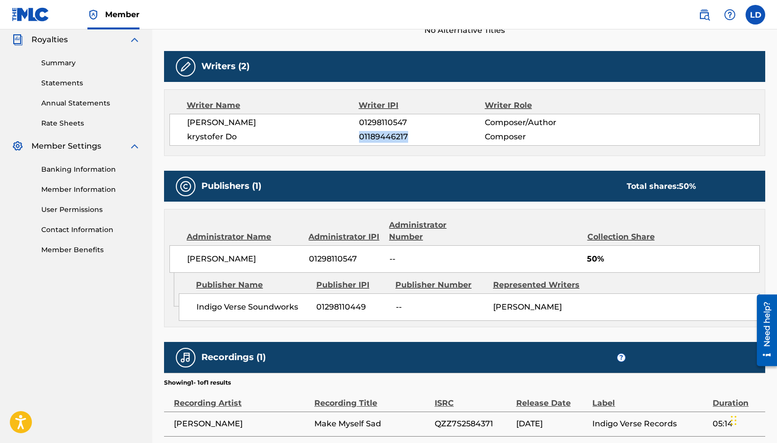
click at [372, 135] on span "01189446217" at bounding box center [422, 137] width 126 height 12
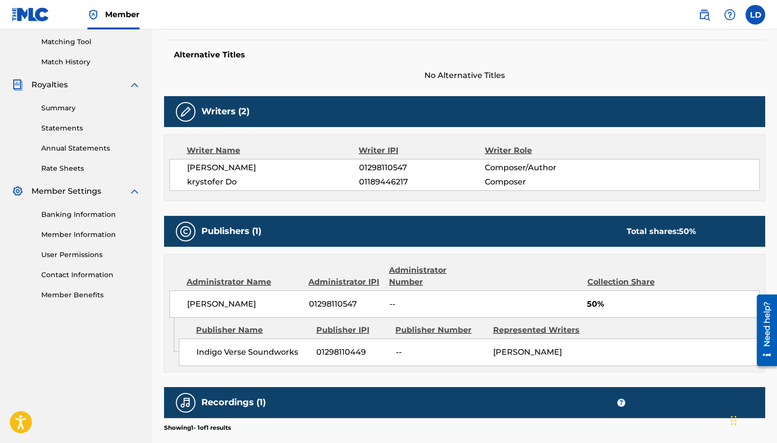
scroll to position [375, 0]
